Goal: Task Accomplishment & Management: Complete application form

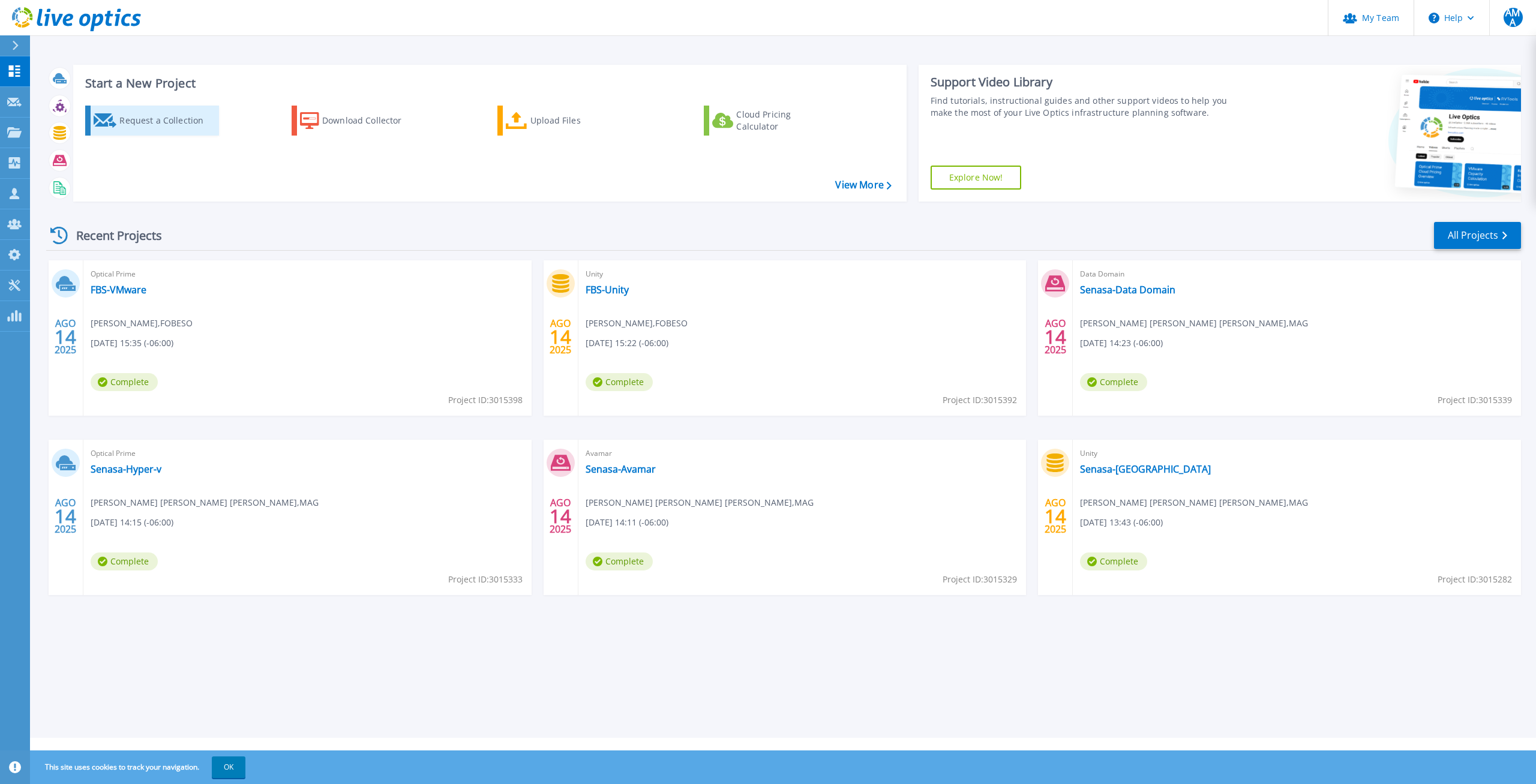
click at [157, 120] on div "Request a Collection" at bounding box center [167, 120] width 96 height 24
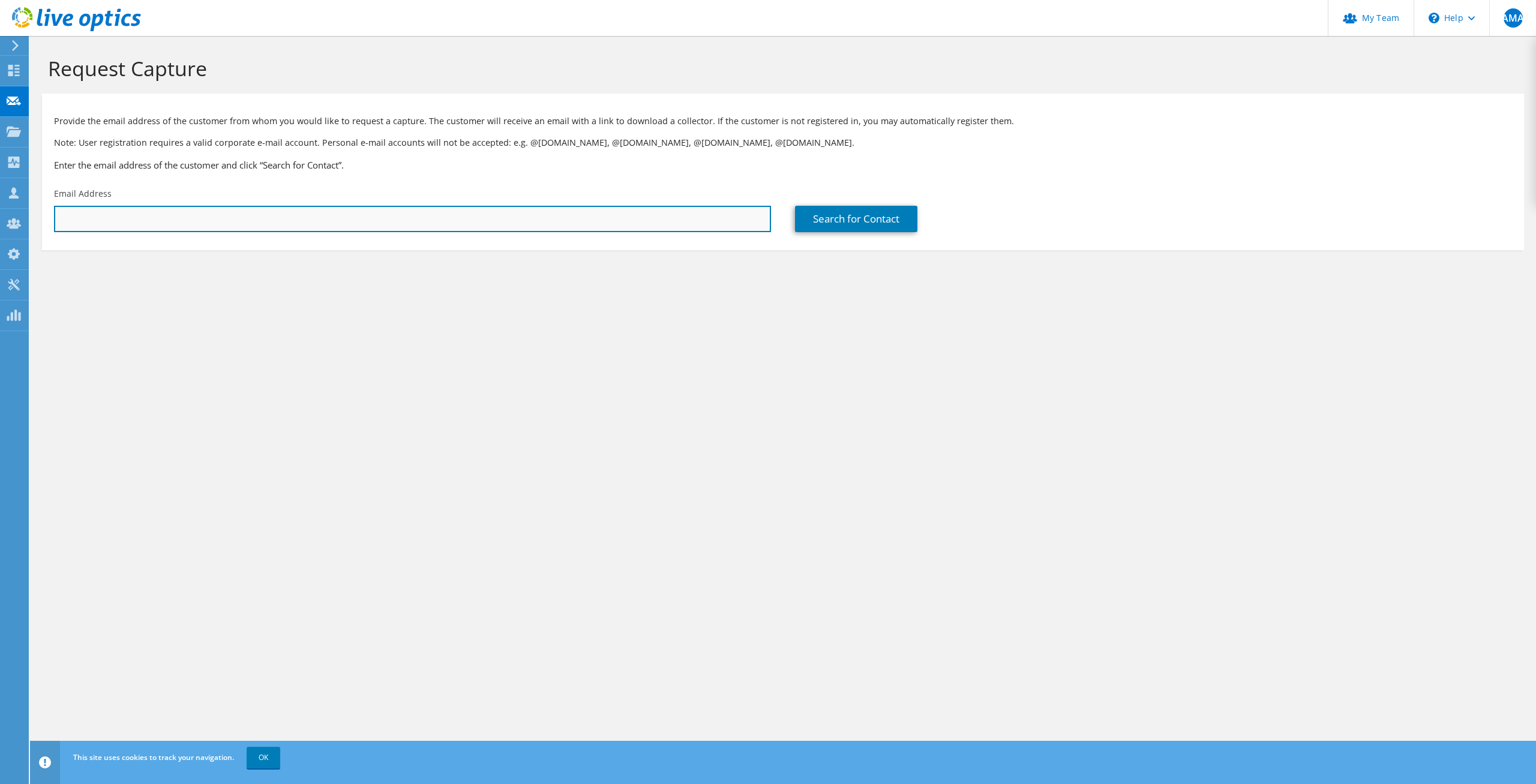
click at [162, 217] on input "text" at bounding box center [412, 219] width 717 height 26
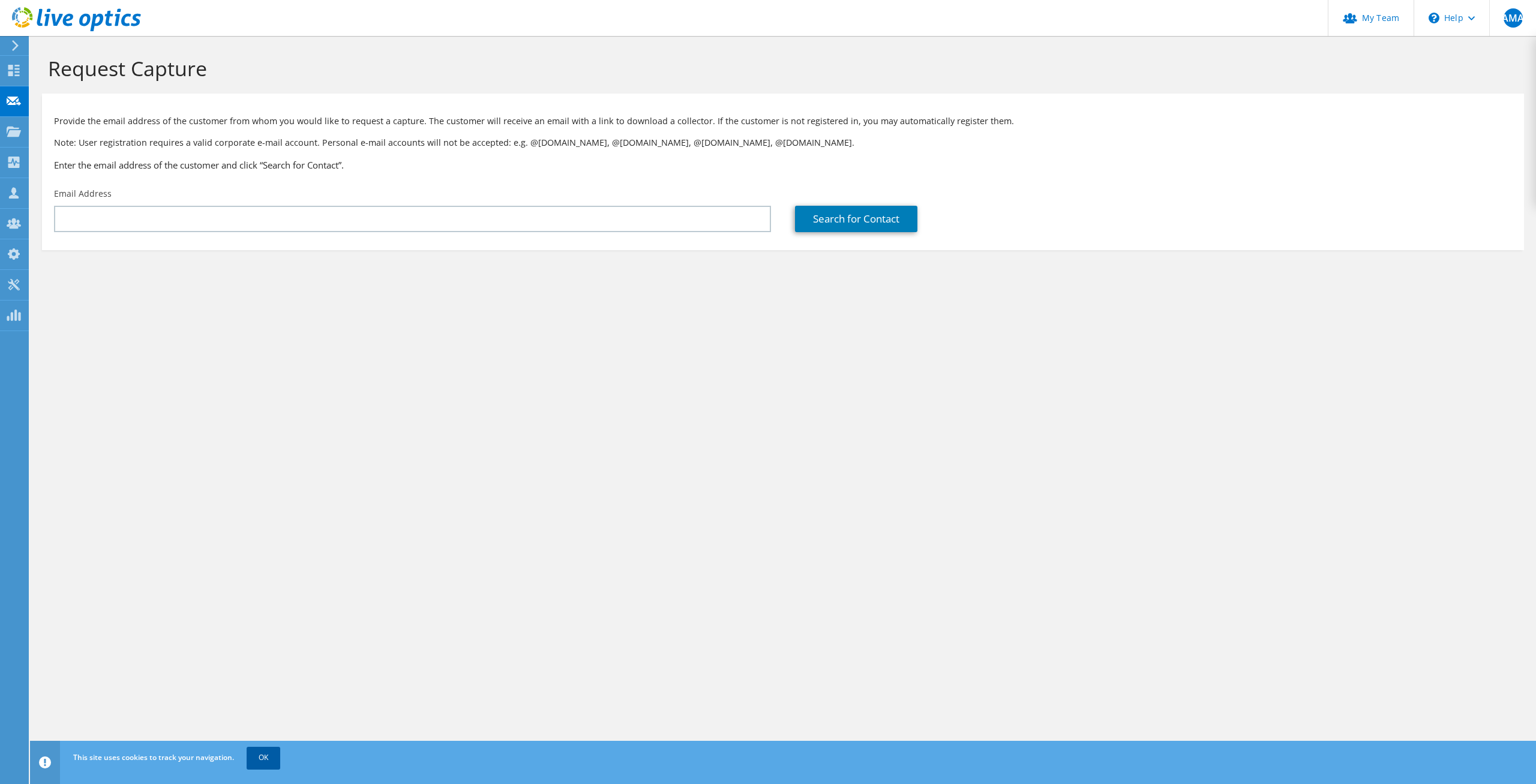
click at [276, 763] on link "OK" at bounding box center [263, 757] width 34 height 22
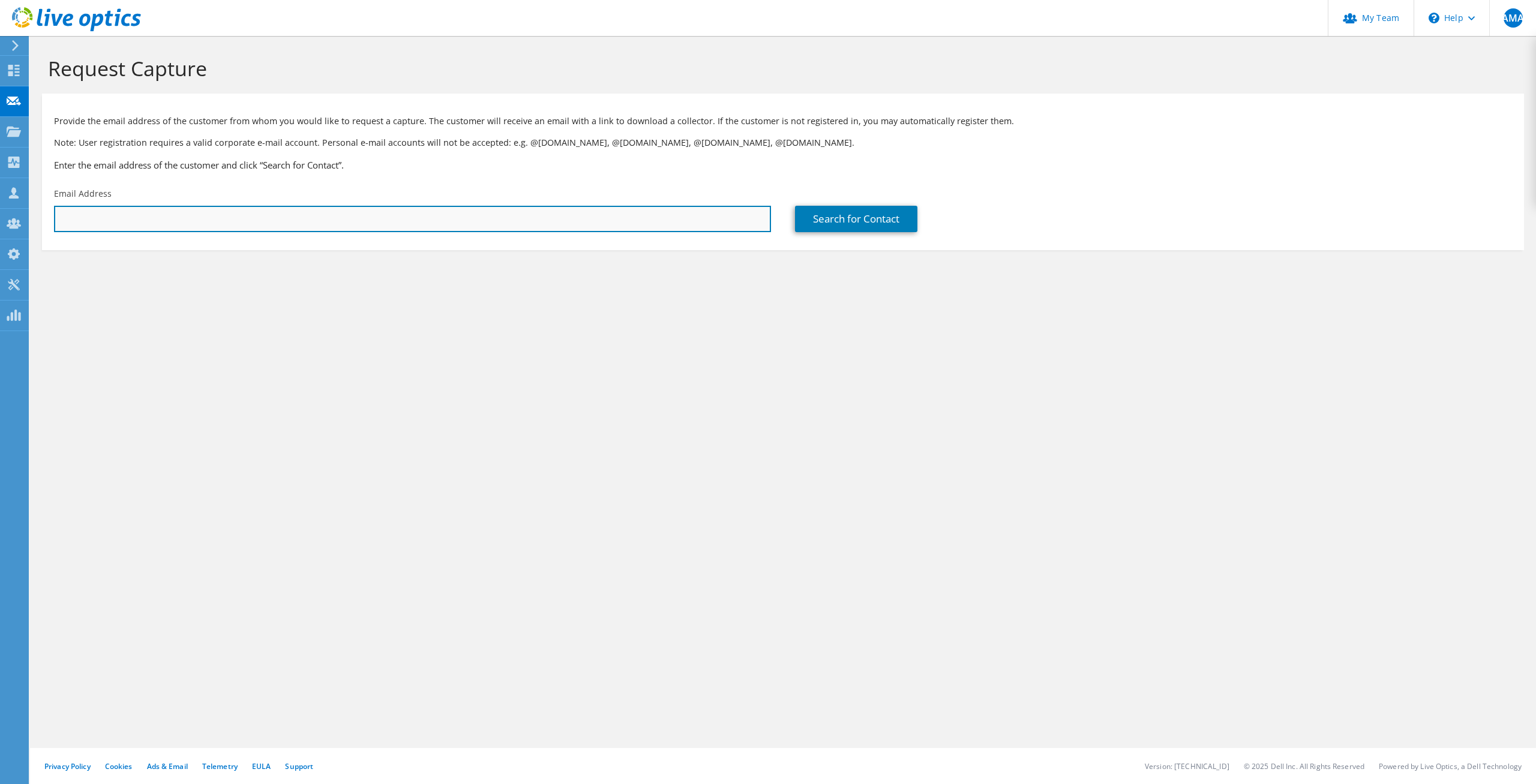
click at [256, 222] on input "text" at bounding box center [412, 219] width 717 height 26
paste input "[EMAIL_ADDRESS][DOMAIN_NAME]"
type input "[EMAIL_ADDRESS][DOMAIN_NAME]"
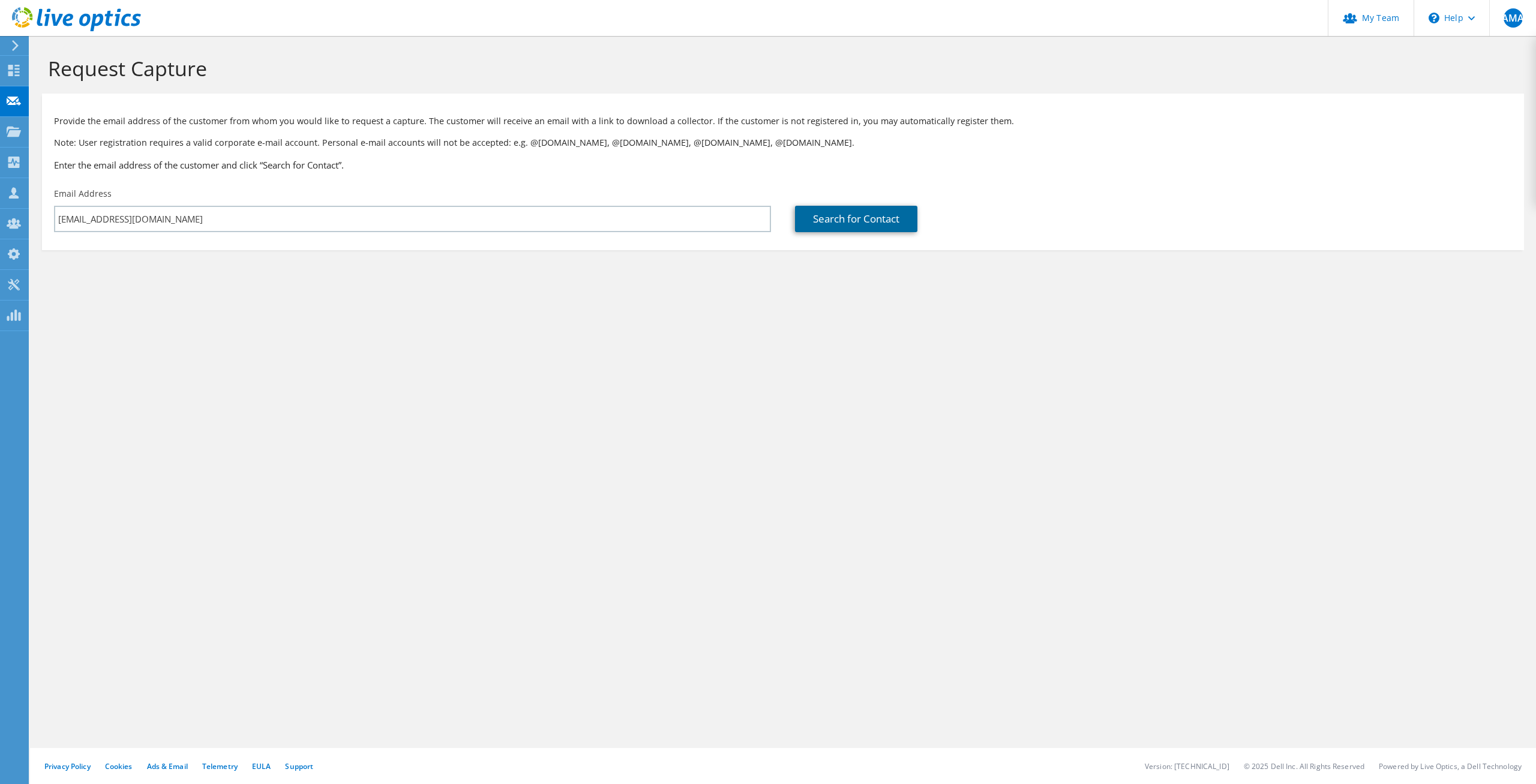
click at [822, 225] on link "Search for Contact" at bounding box center [856, 219] width 122 height 26
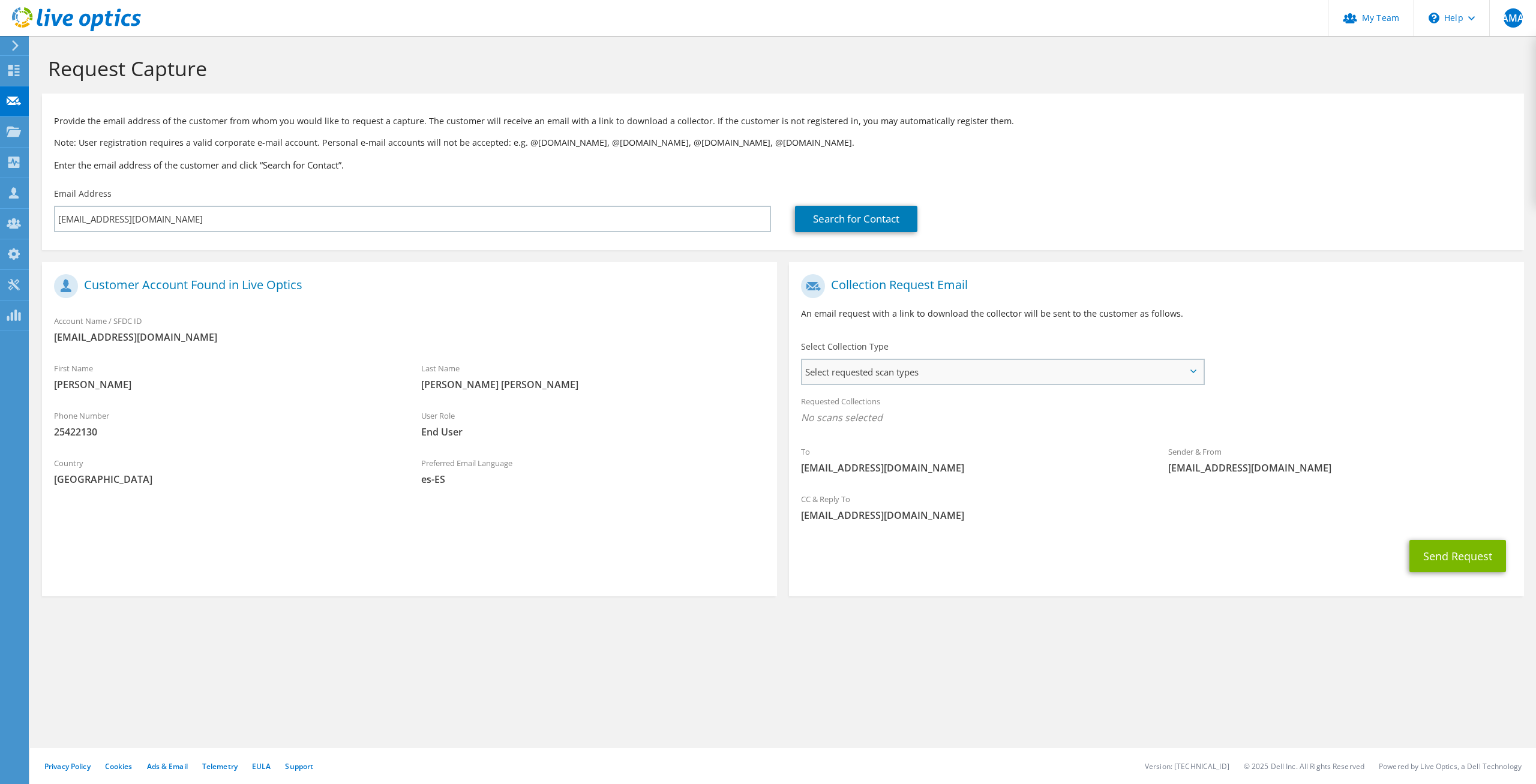
click at [835, 382] on span "Select requested scan types" at bounding box center [1002, 372] width 401 height 24
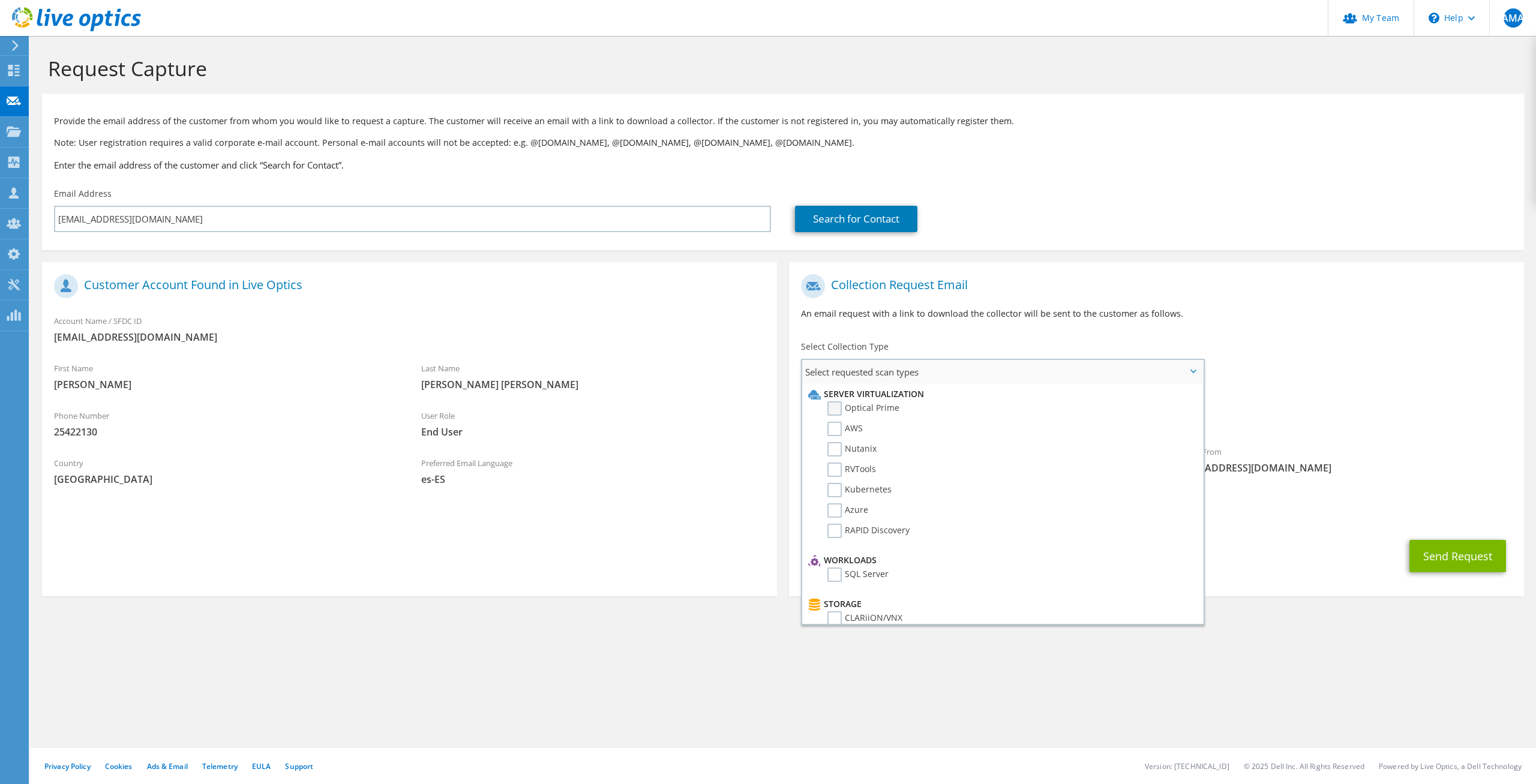
click at [840, 409] on label "Optical Prime" at bounding box center [863, 408] width 72 height 14
click at [0, 0] on input "Optical Prime" at bounding box center [0, 0] width 0 height 0
click at [848, 474] on label "RVTools" at bounding box center [851, 469] width 49 height 14
click at [0, 0] on input "RVTools" at bounding box center [0, 0] width 0 height 0
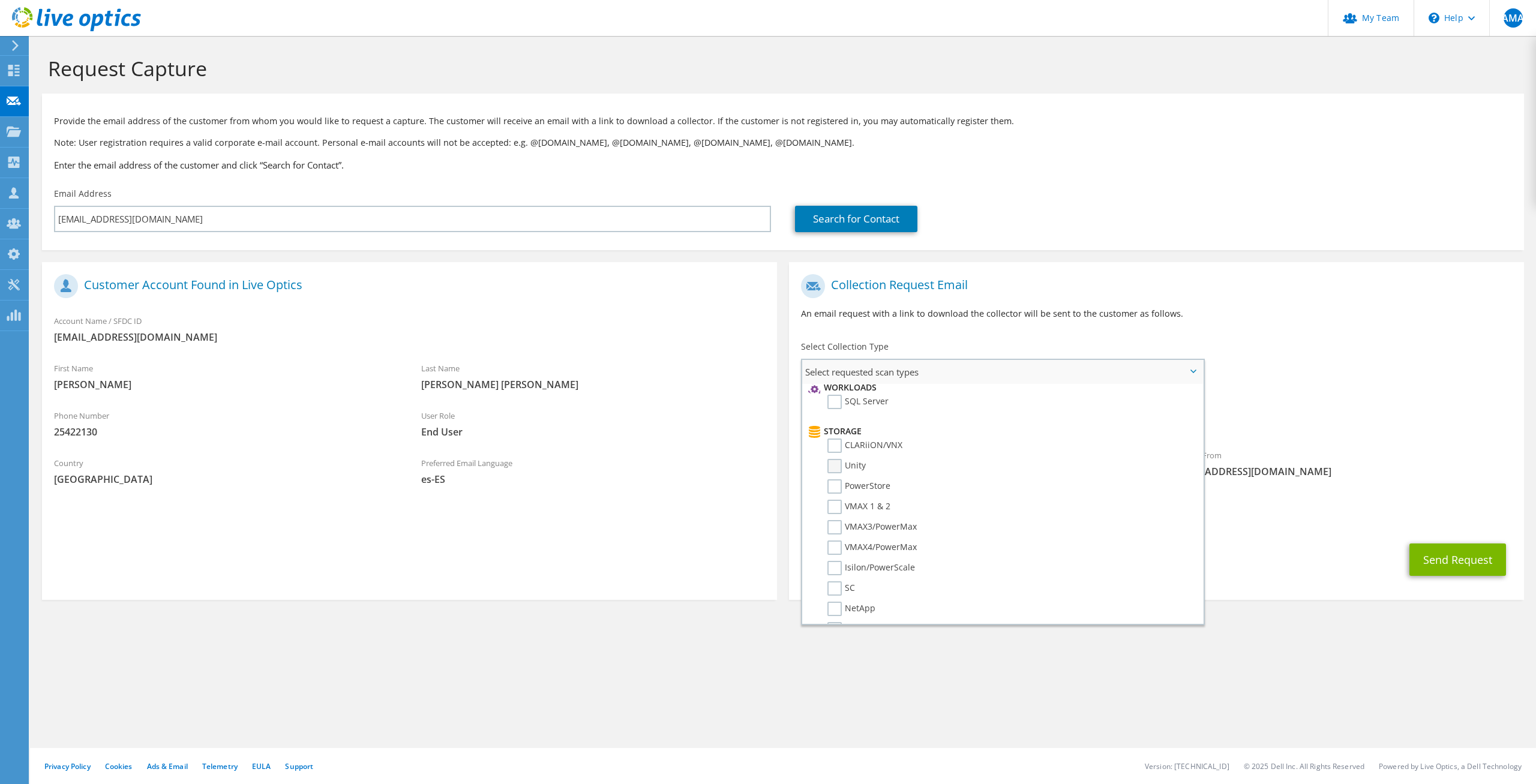
click at [835, 469] on label "Unity" at bounding box center [846, 466] width 38 height 14
click at [0, 0] on input "Unity" at bounding box center [0, 0] width 0 height 0
click at [828, 407] on li "Data Protection" at bounding box center [1001, 399] width 392 height 14
click at [832, 415] on label "Avamar" at bounding box center [851, 414] width 48 height 14
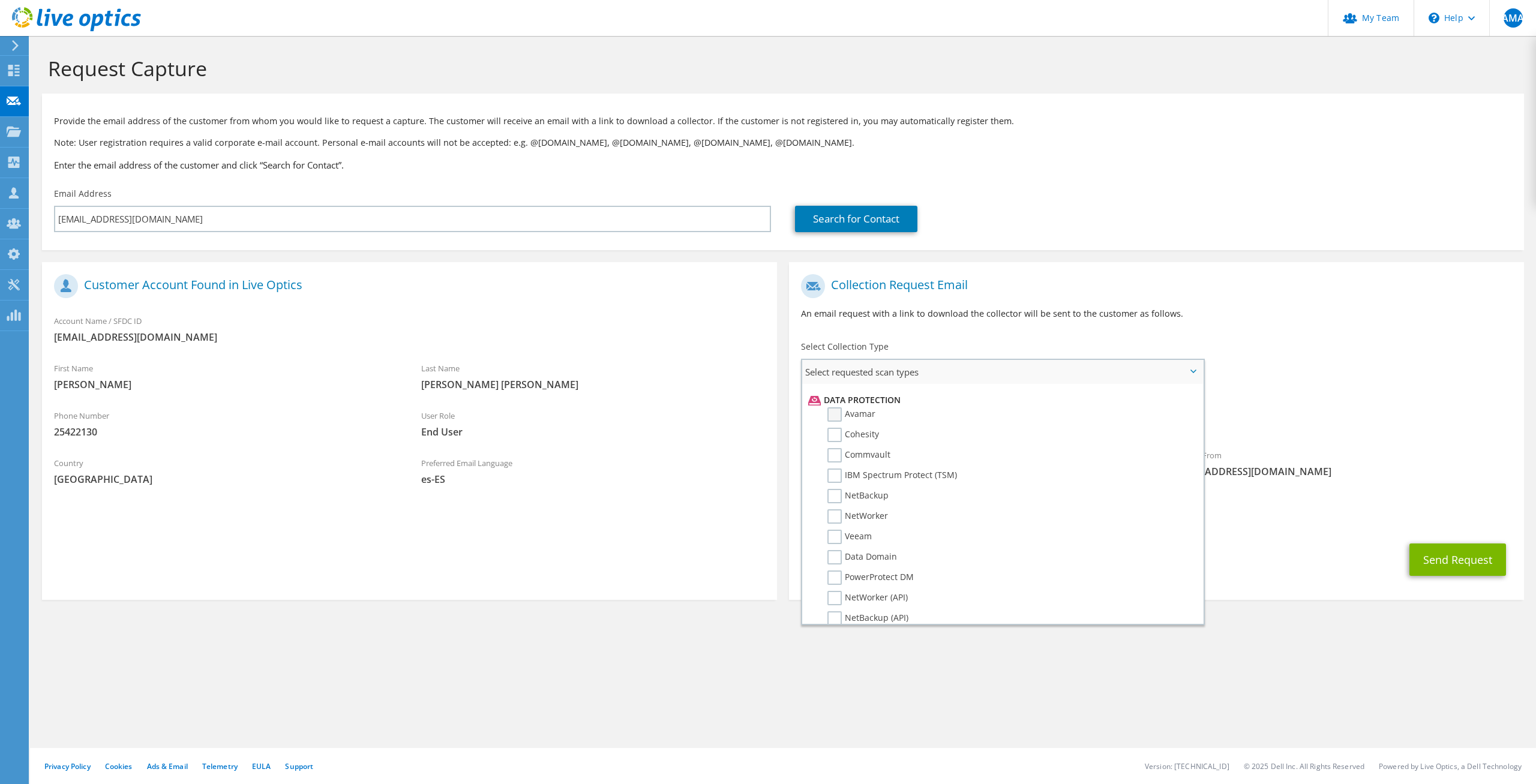
click at [0, 0] on input "Avamar" at bounding box center [0, 0] width 0 height 0
click at [833, 498] on label "Data Domain" at bounding box center [862, 500] width 69 height 14
click at [0, 0] on input "Data Domain" at bounding box center [0, 0] width 0 height 0
click at [1309, 411] on div "Requested Collections No scans selected Optical Prime RVTools Unity [GEOGRAPHIC…" at bounding box center [1157, 413] width 735 height 48
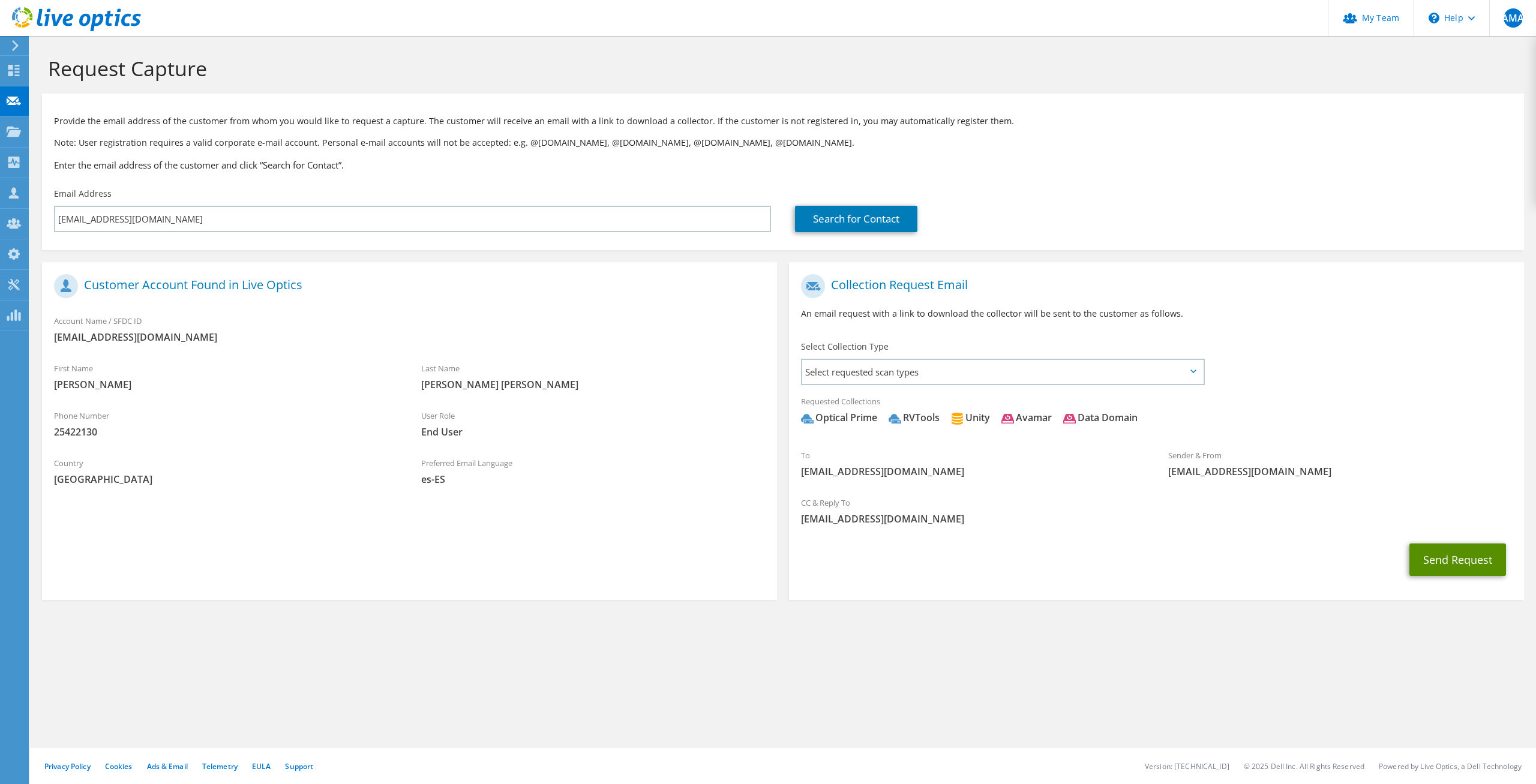
click at [1467, 564] on button "Send Request" at bounding box center [1457, 560] width 96 height 33
